Goal: Communication & Community: Connect with others

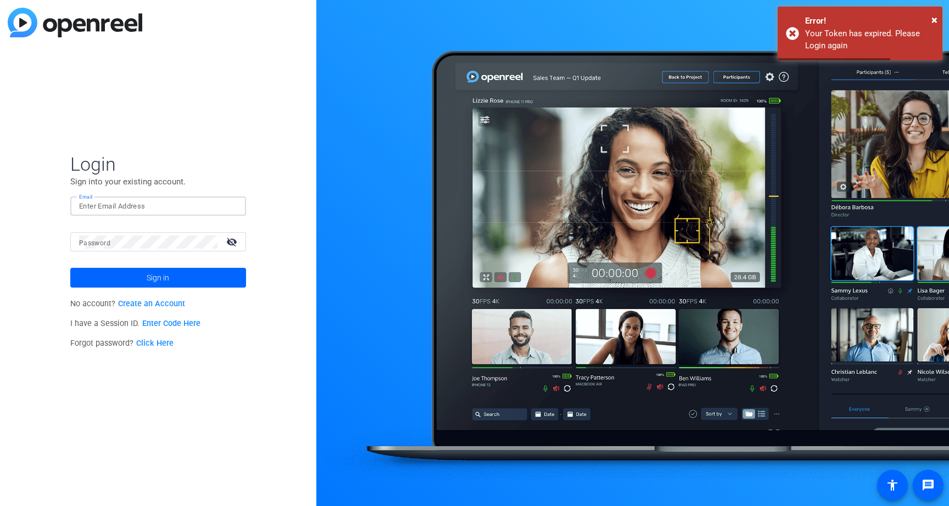
click at [124, 209] on input "Email" at bounding box center [158, 206] width 158 height 13
type input "[EMAIL_ADDRESS][DOMAIN_NAME]"
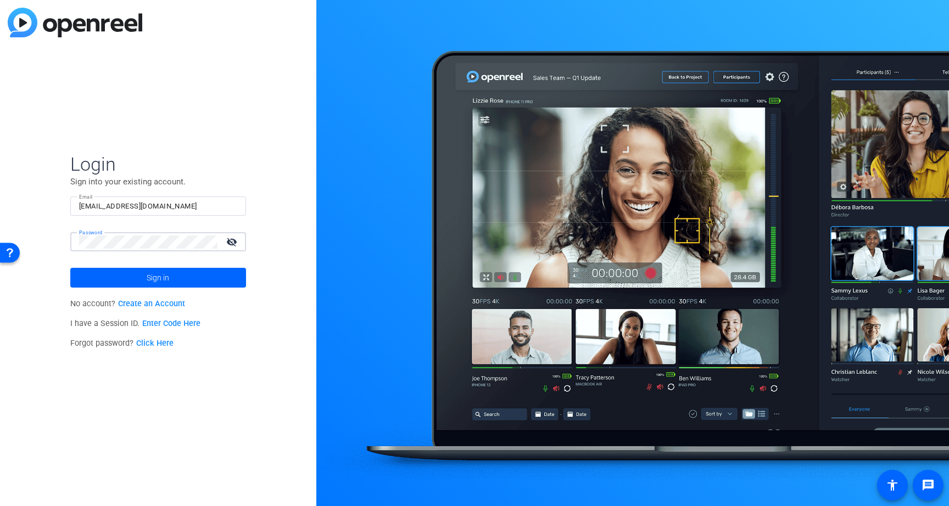
click at [70, 268] on button "Sign in" at bounding box center [158, 278] width 176 height 20
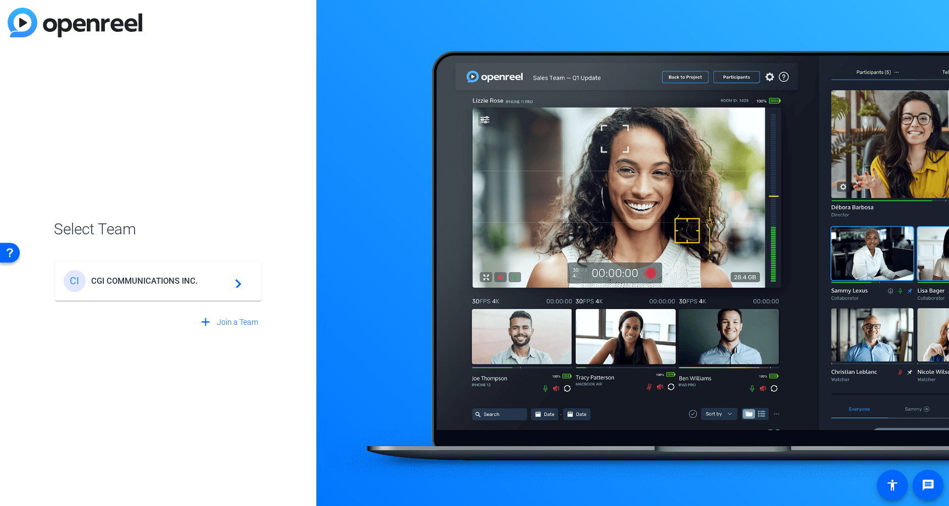
click at [197, 282] on span "CGI COMMUNICATIONS INC." at bounding box center [159, 281] width 137 height 10
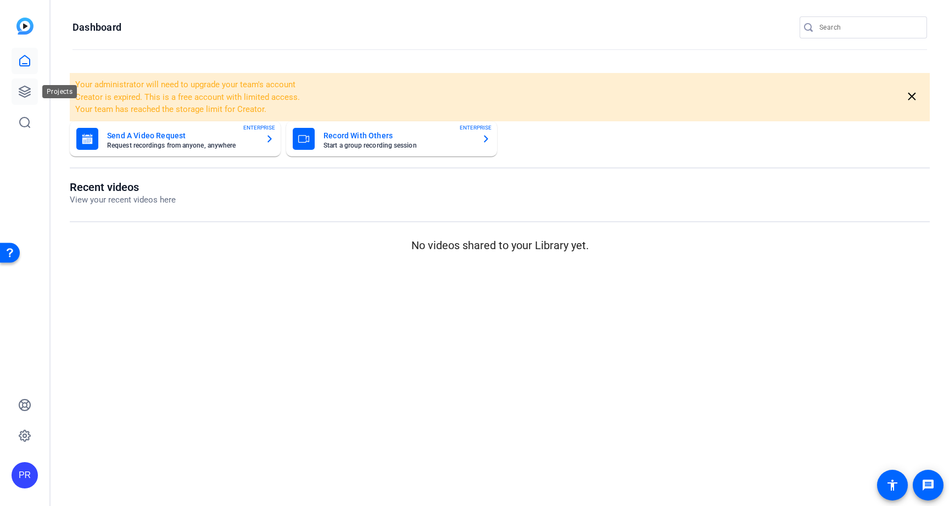
click at [25, 95] on icon at bounding box center [24, 91] width 13 height 13
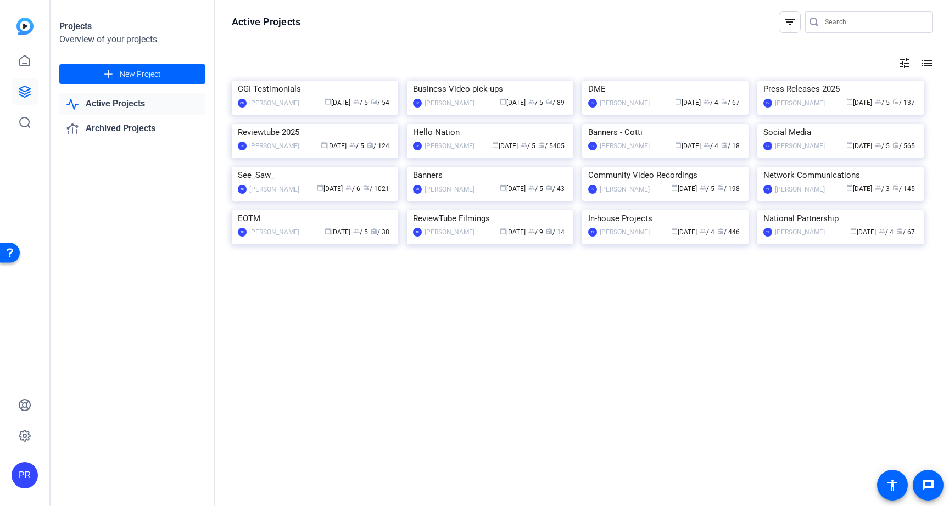
click at [836, 27] on input "Search" at bounding box center [874, 21] width 99 height 13
paste input "Runabout Storage"
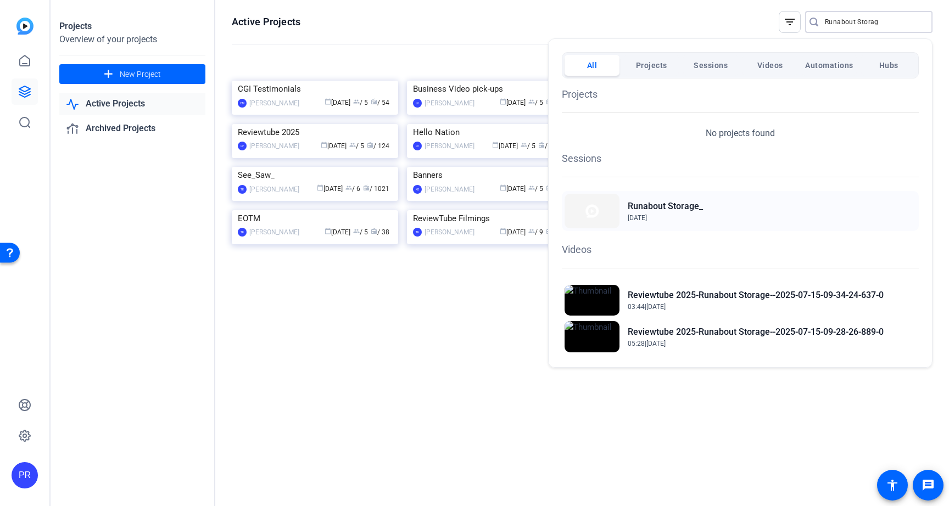
type input "Runabout Storag"
click at [751, 212] on div "Runabout Storage_ [DATE]" at bounding box center [740, 211] width 357 height 40
click at [489, 15] on div at bounding box center [474, 253] width 949 height 506
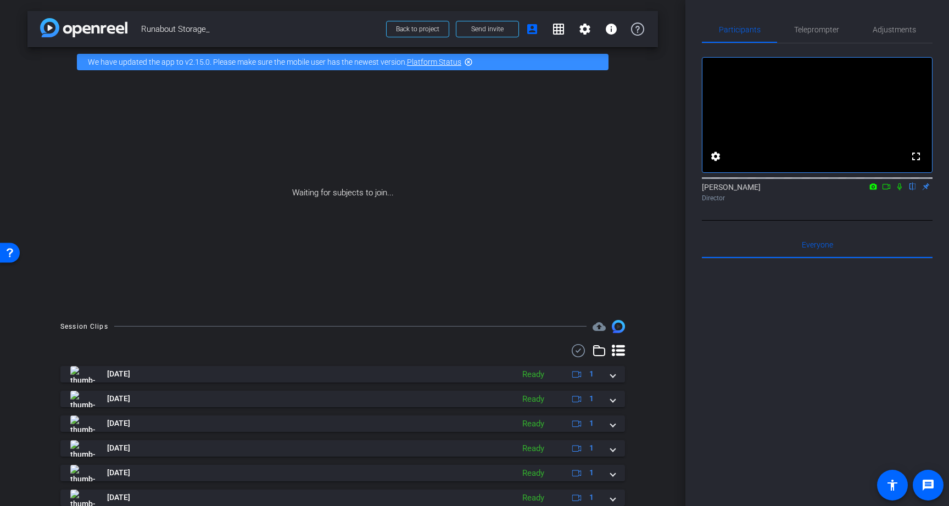
click at [886, 191] on icon at bounding box center [886, 187] width 9 height 8
click at [913, 191] on icon at bounding box center [912, 187] width 9 height 8
click at [491, 34] on span at bounding box center [487, 29] width 62 height 26
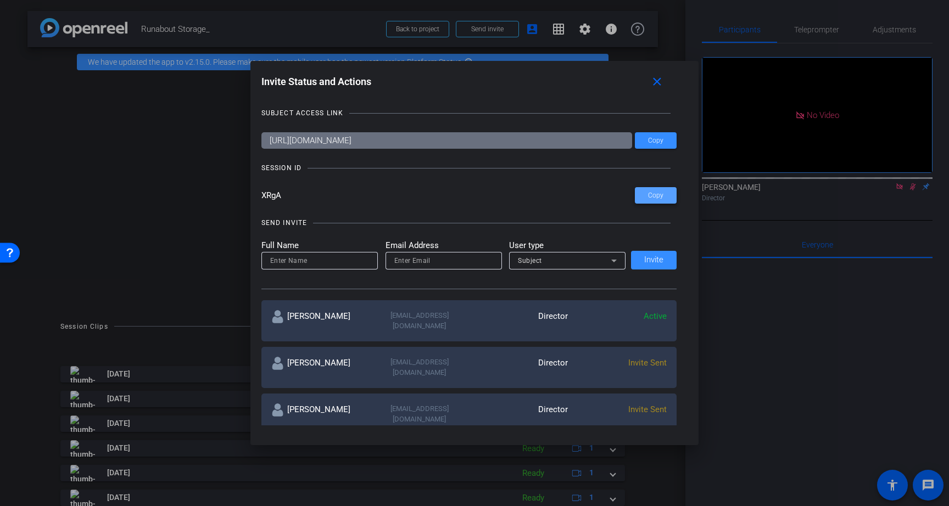
click at [663, 194] on span "Copy" at bounding box center [655, 196] width 15 height 8
